Goal: Task Accomplishment & Management: Complete application form

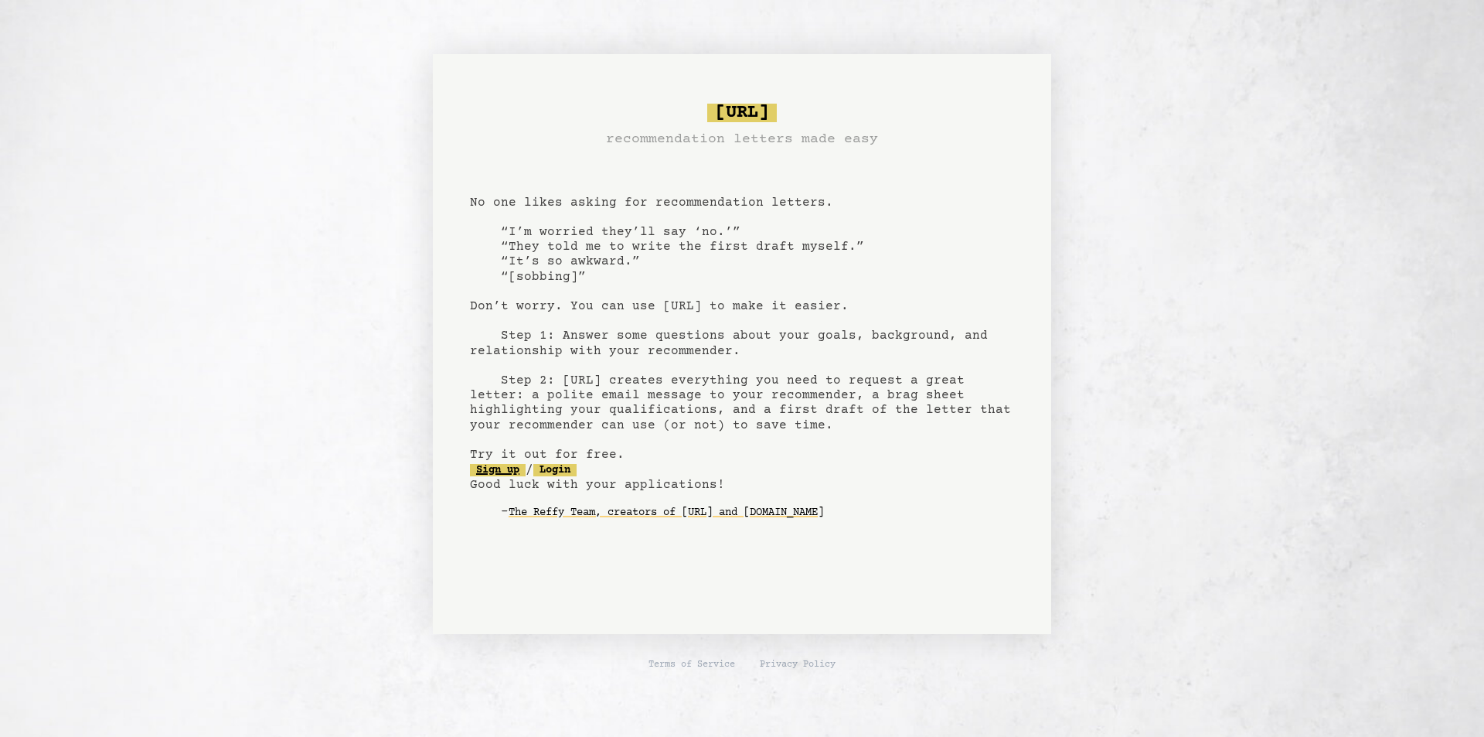
click at [495, 470] on link "Sign up" at bounding box center [498, 470] width 56 height 12
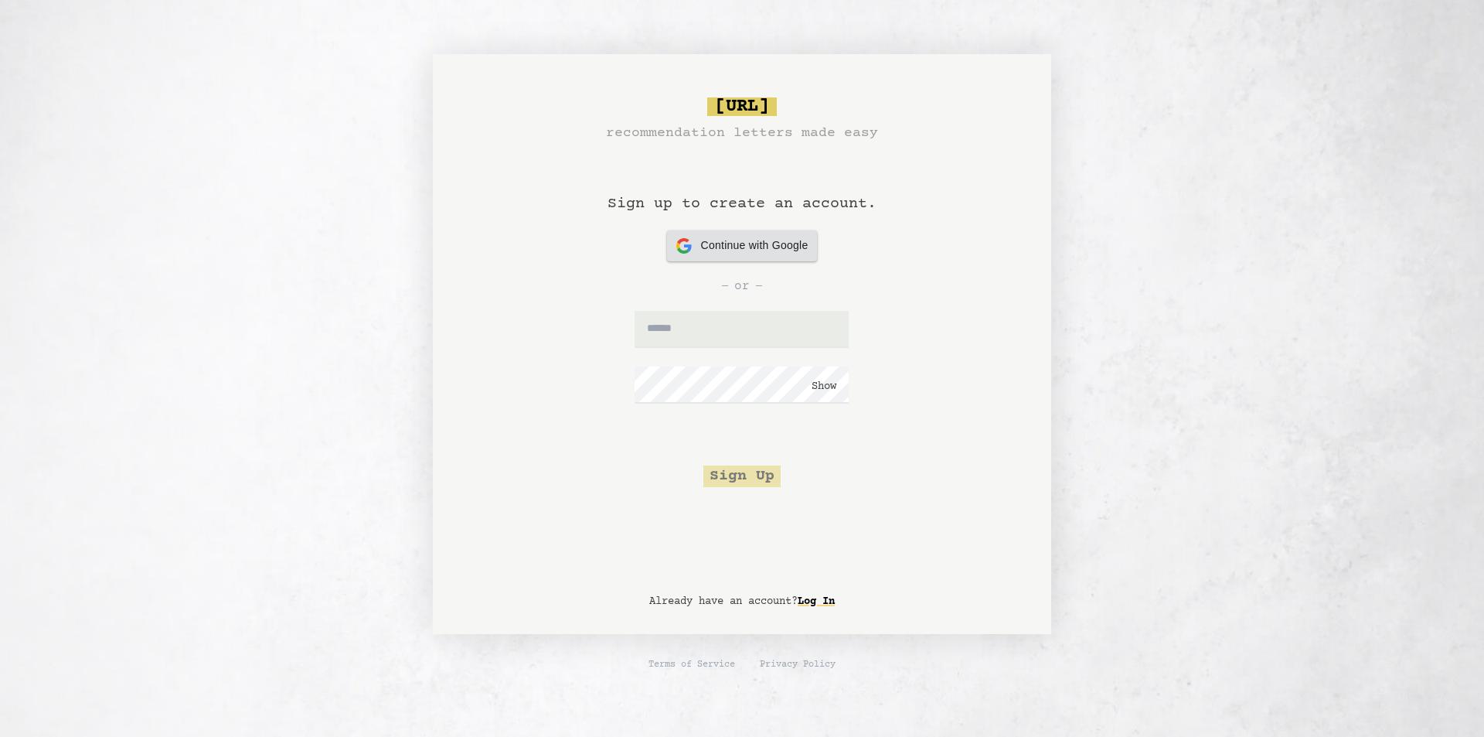
click at [706, 247] on span "Continue with Google" at bounding box center [754, 245] width 107 height 16
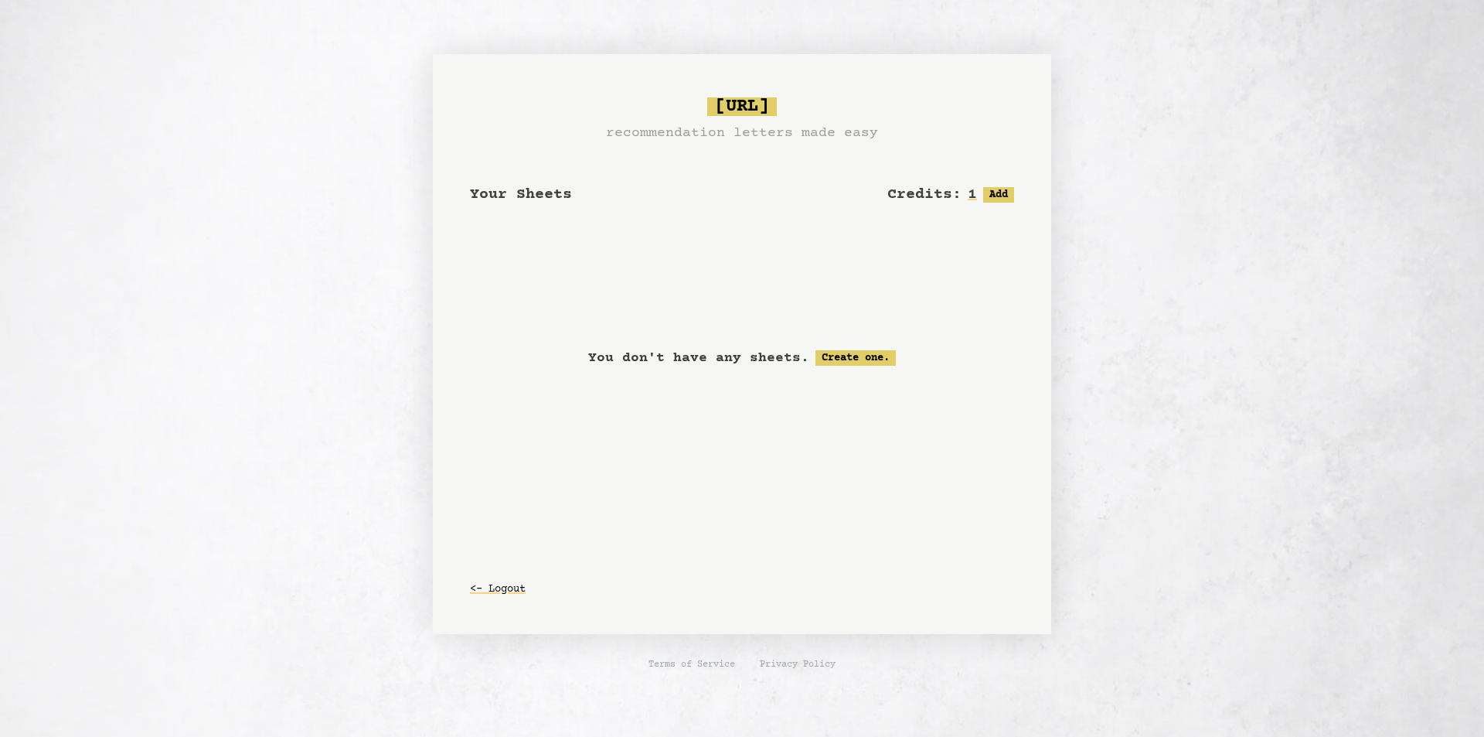
click at [567, 199] on span "Your Sheets" at bounding box center [521, 195] width 102 height 18
click at [999, 194] on button "Add" at bounding box center [998, 194] width 31 height 15
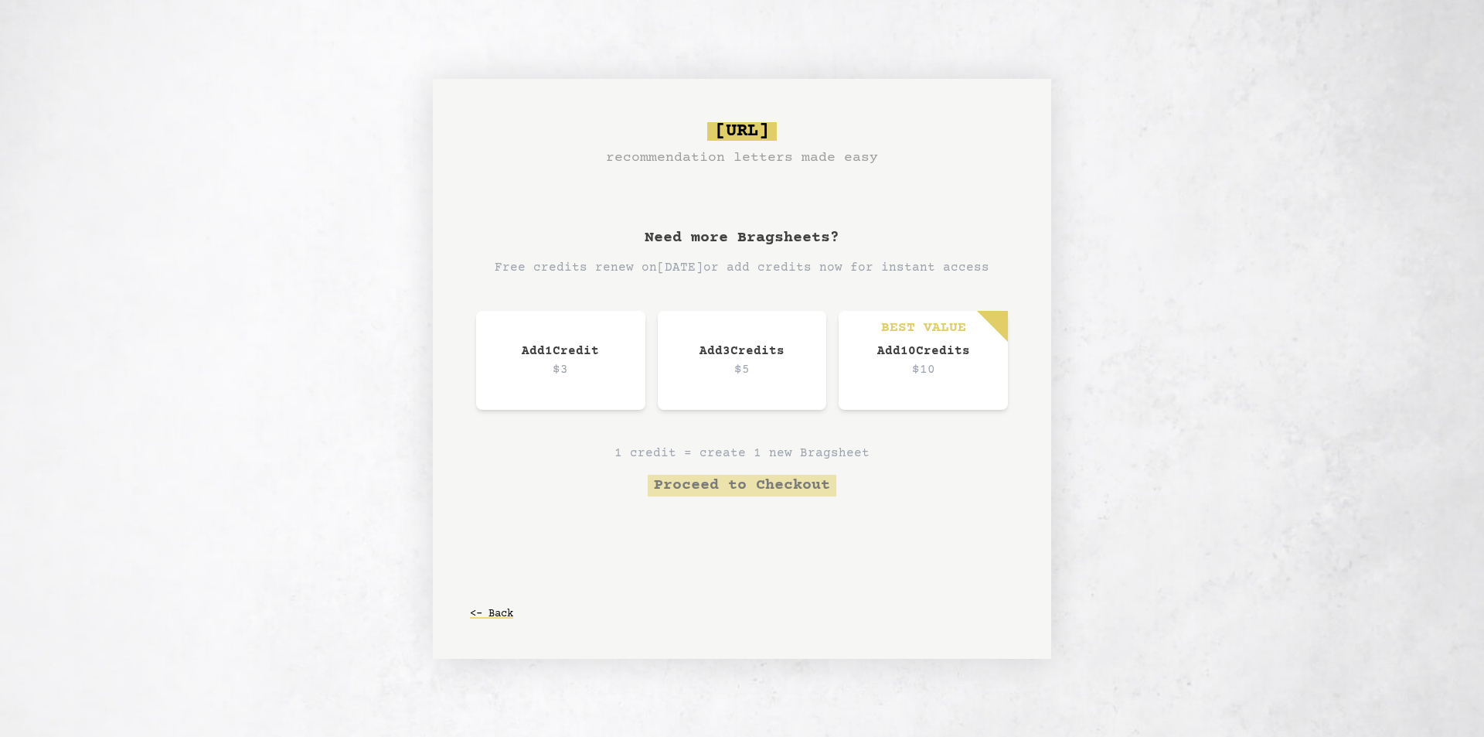
drag, startPoint x: 482, startPoint y: 630, endPoint x: 489, endPoint y: 622, distance: 10.4
click at [485, 628] on div "[URL] recommendation letters made easy Need more Bragsheets? Free credits renew…" at bounding box center [742, 369] width 618 height 580
click at [489, 622] on button "<- Back" at bounding box center [491, 614] width 43 height 28
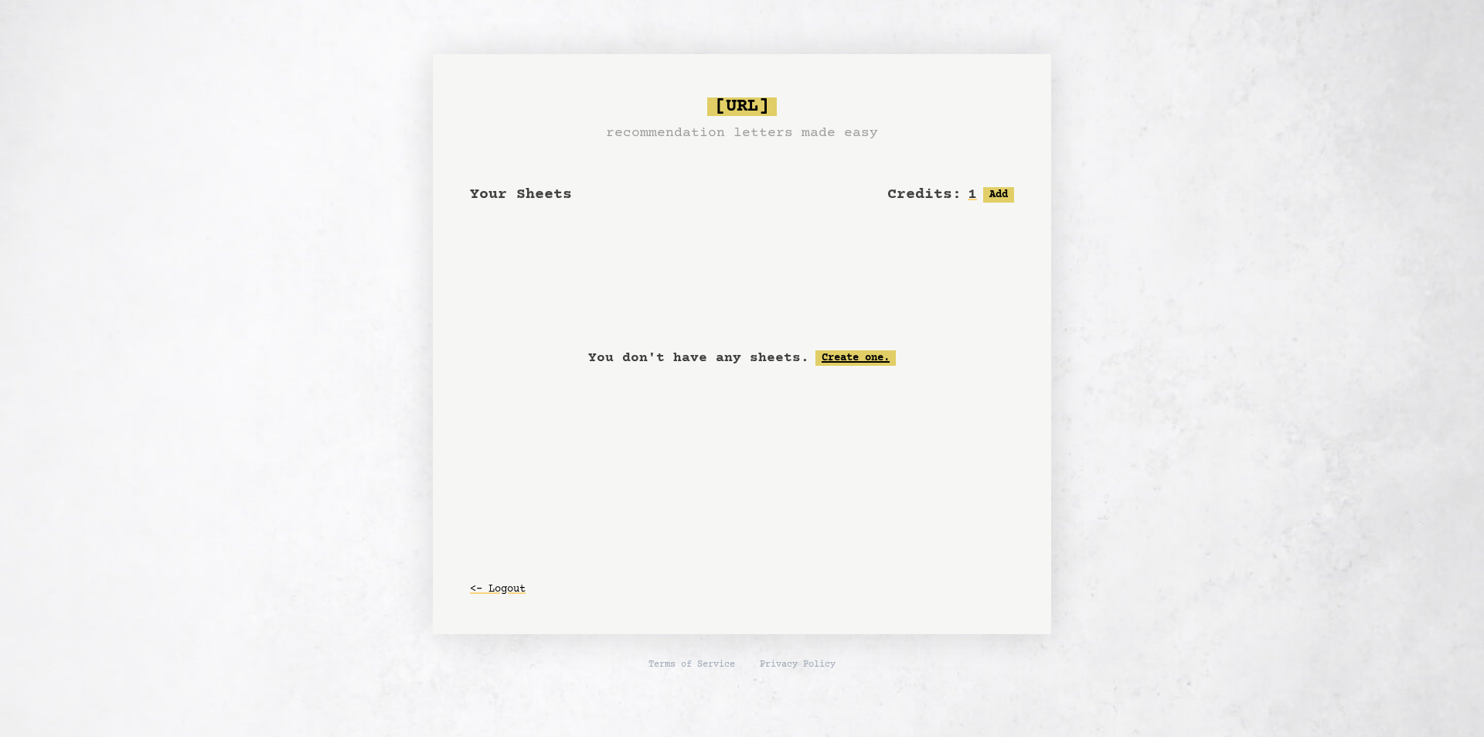
click at [855, 358] on link "Create one." at bounding box center [856, 357] width 80 height 15
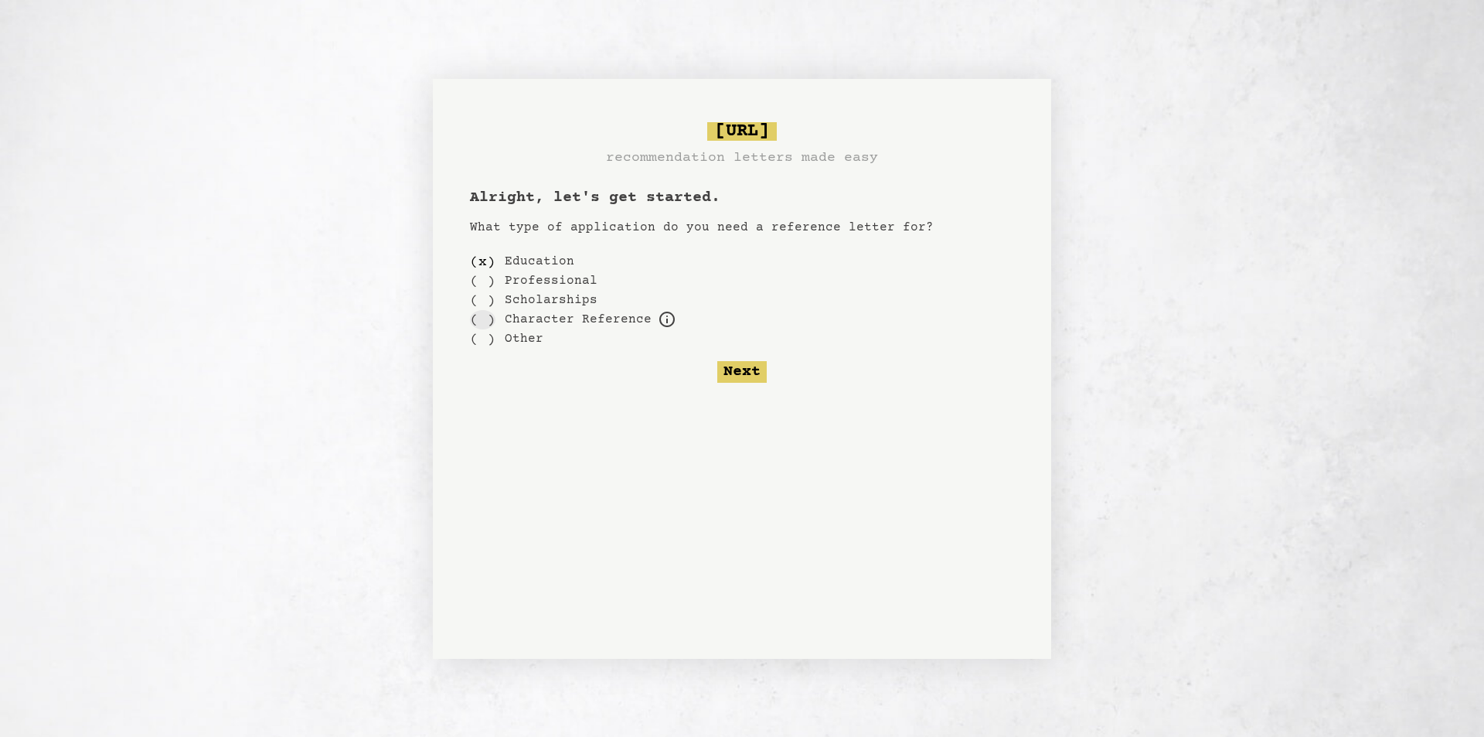
click at [485, 323] on div "( )" at bounding box center [483, 319] width 26 height 19
click at [732, 373] on button "Next" at bounding box center [741, 372] width 49 height 22
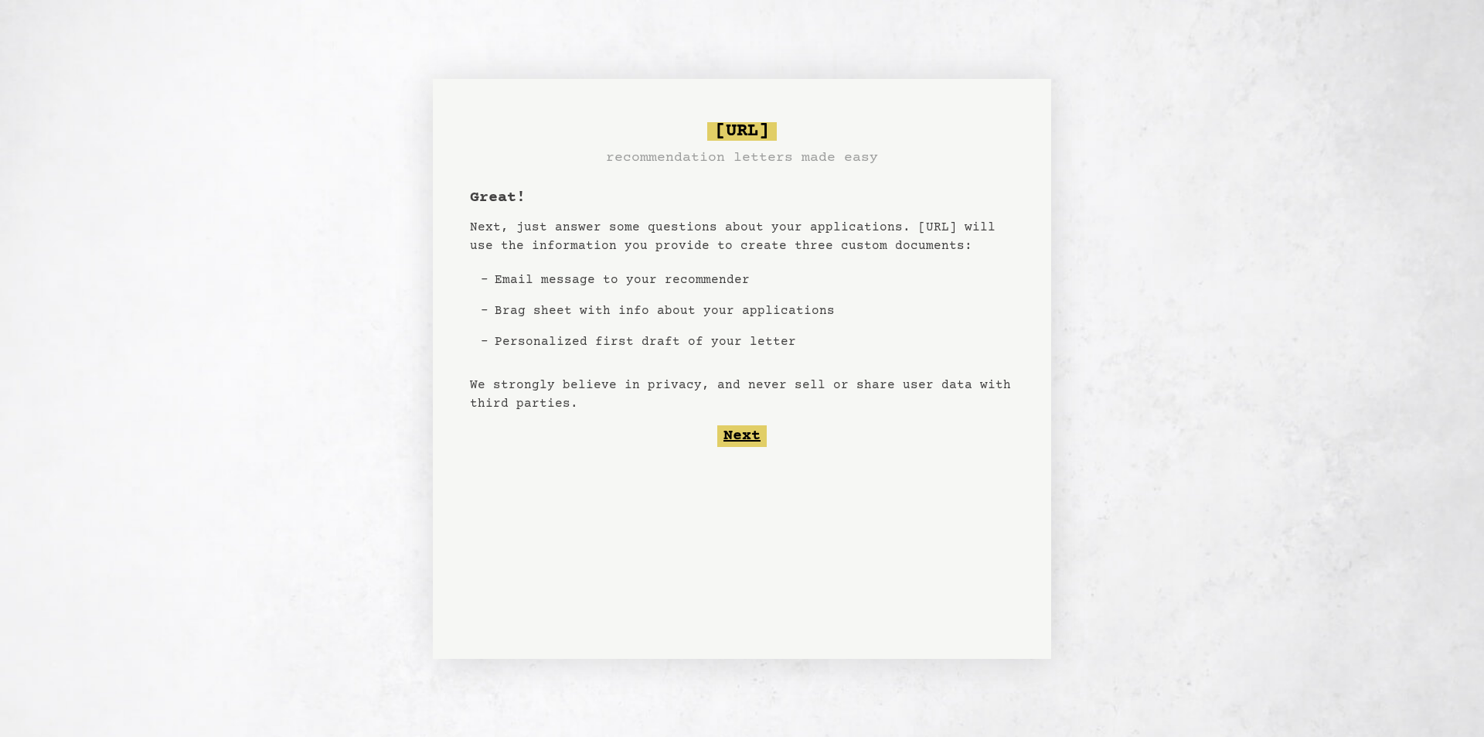
click at [739, 438] on button "Next" at bounding box center [741, 436] width 49 height 22
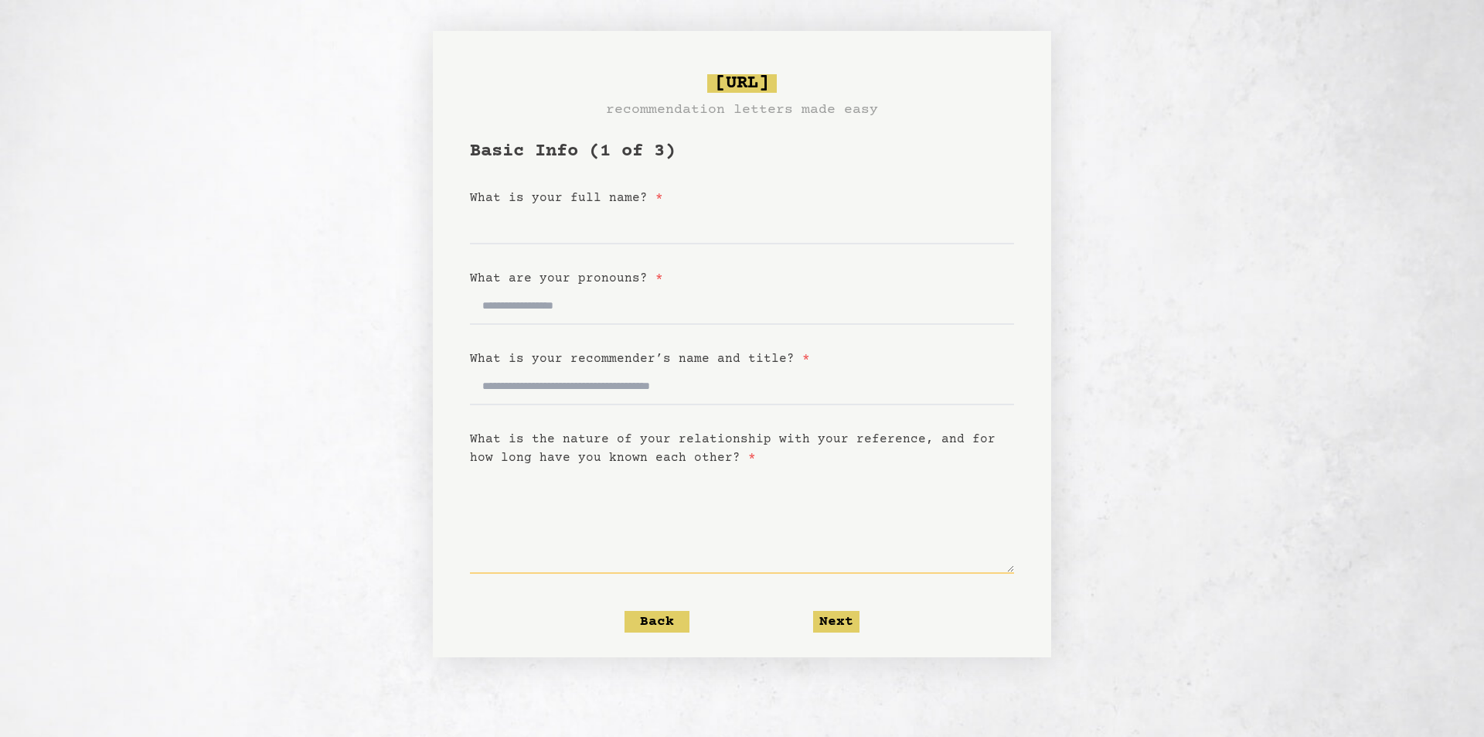
click at [622, 564] on textarea "What is the nature of your relationship with your reference, and for how long h…" at bounding box center [742, 520] width 544 height 107
click at [842, 619] on button "Next" at bounding box center [836, 622] width 46 height 22
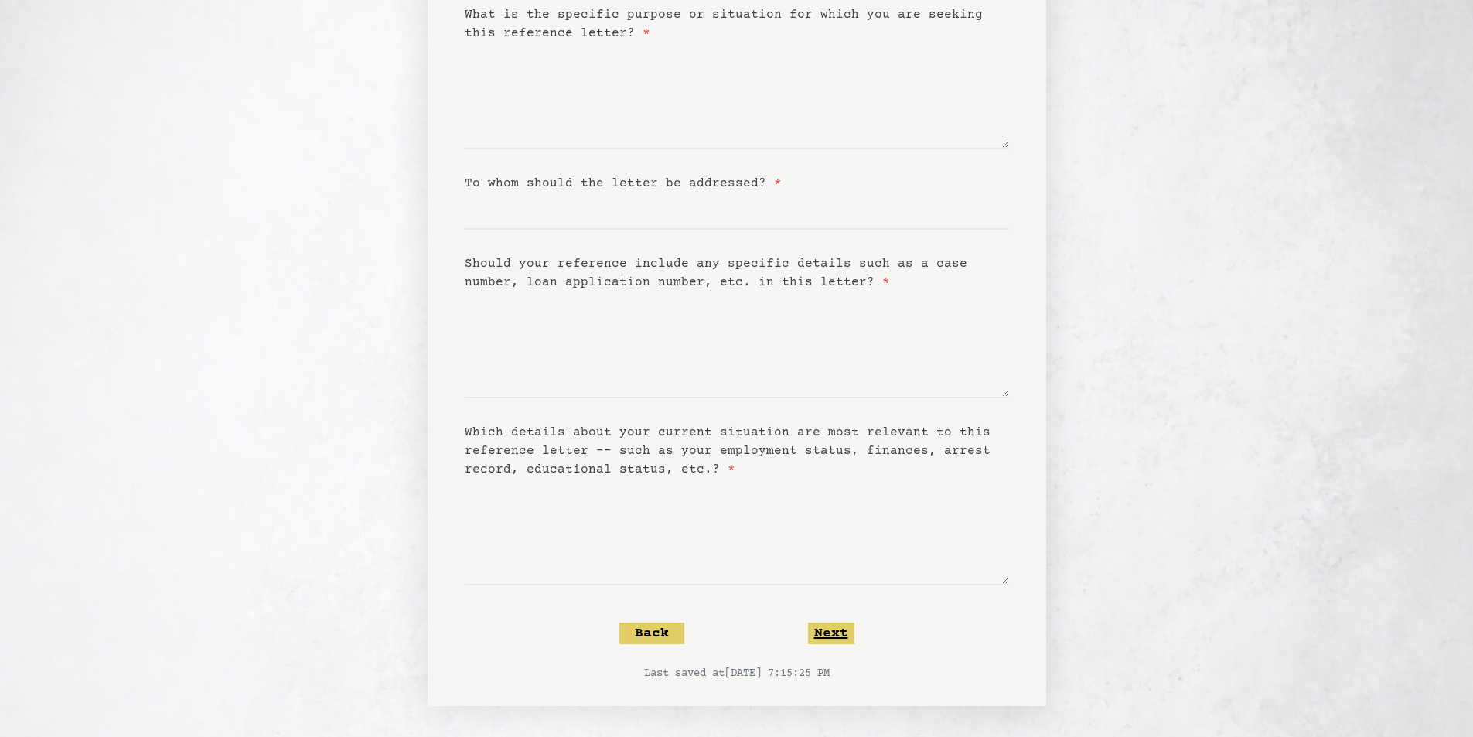
click at [823, 637] on button "Next" at bounding box center [831, 633] width 46 height 22
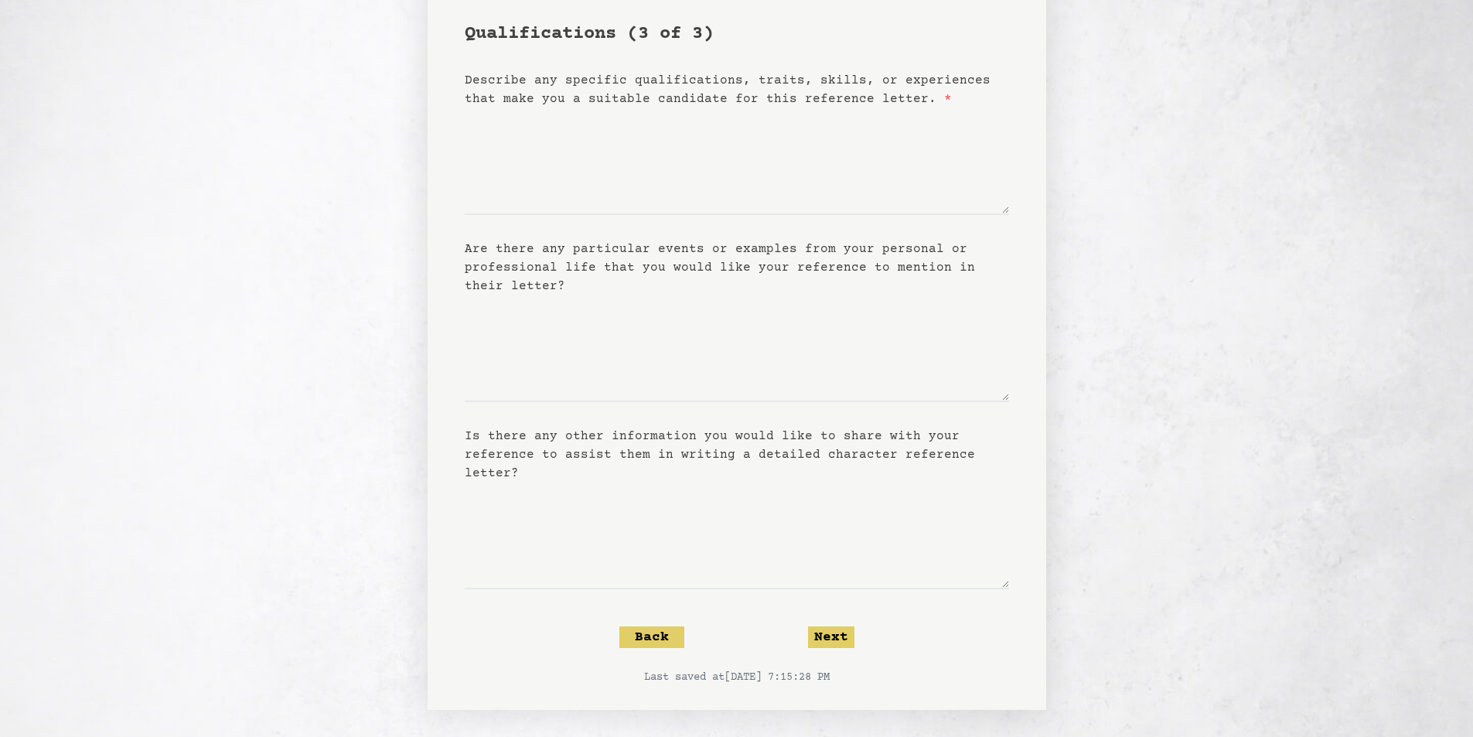
scroll to position [121, 0]
click at [839, 629] on button "Next" at bounding box center [831, 633] width 46 height 22
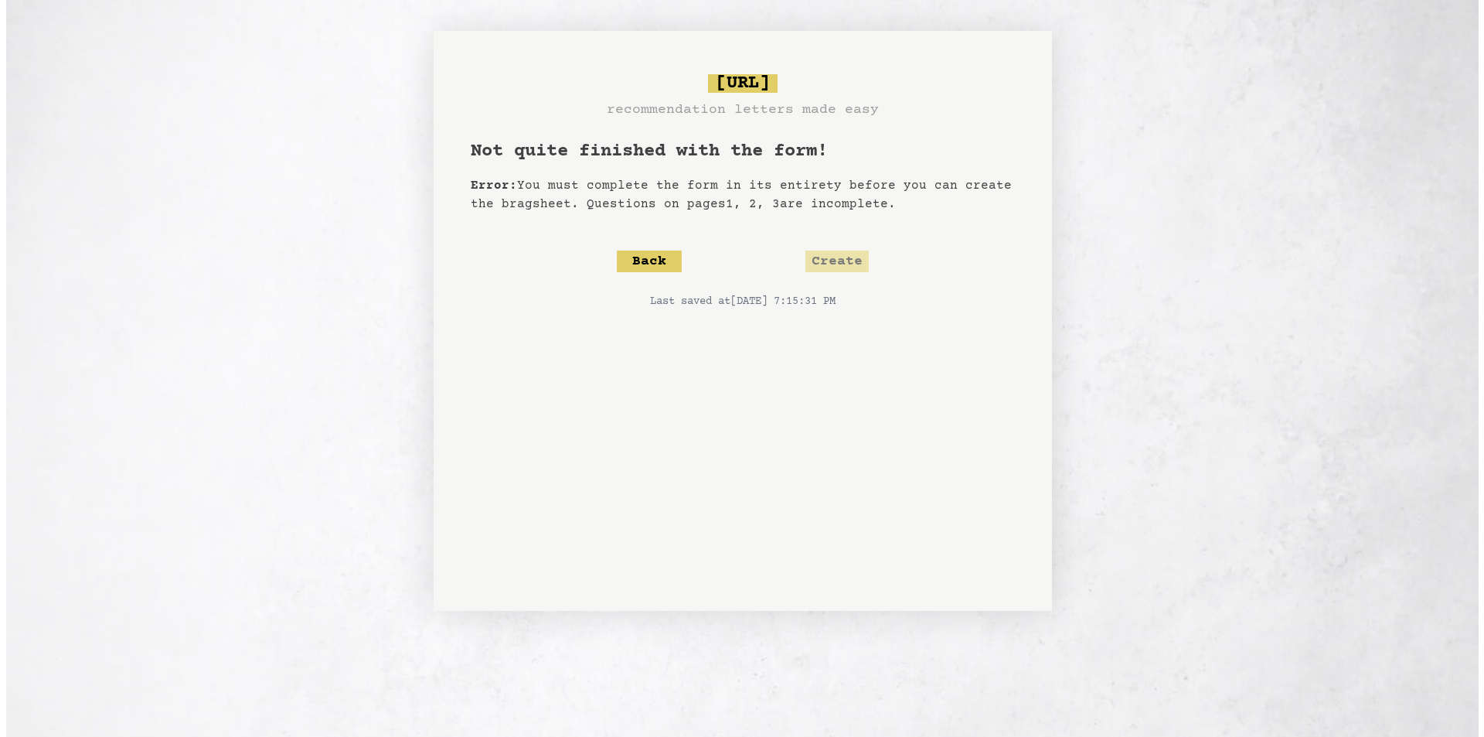
scroll to position [0, 0]
